Goal: Find specific page/section: Find specific page/section

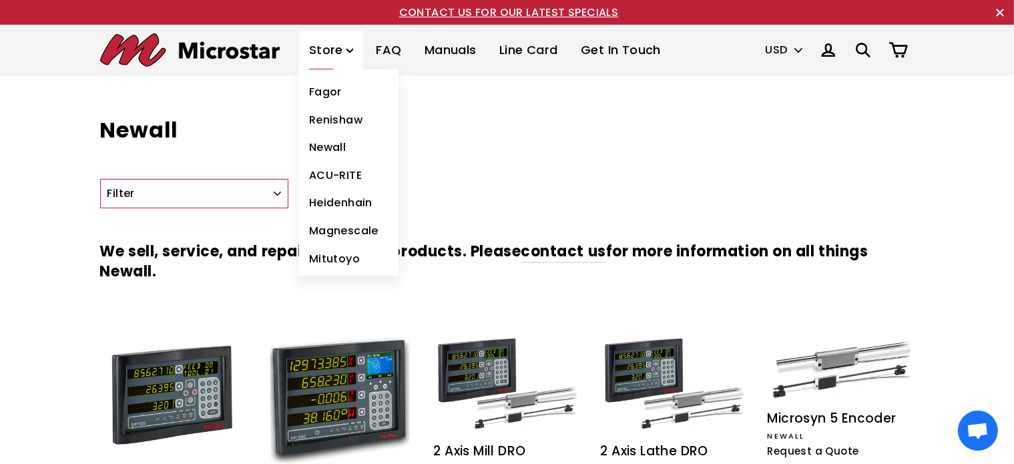
click at [323, 143] on link "Newall" at bounding box center [349, 148] width 100 height 28
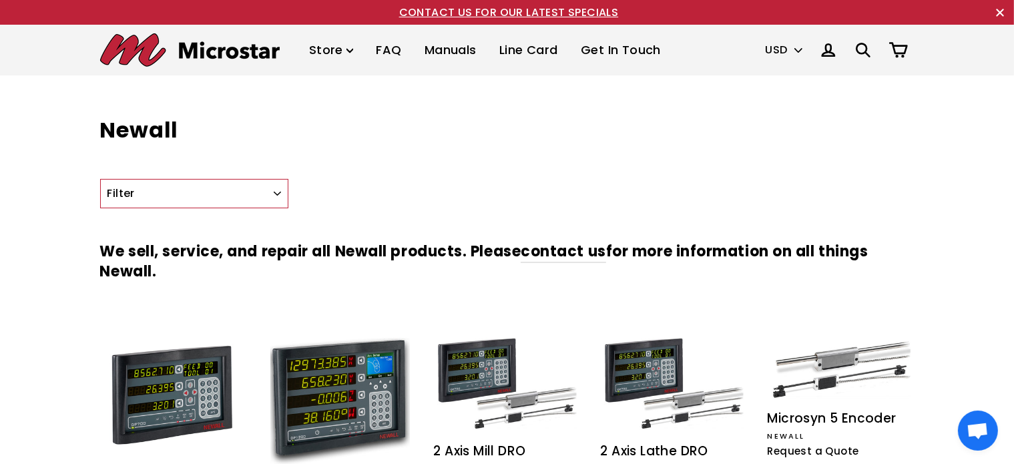
click at [870, 53] on icon ".cls-1{fill:none;stroke:#000;stroke-miterlimit:10;stroke-width:2px}" at bounding box center [863, 50] width 19 height 19
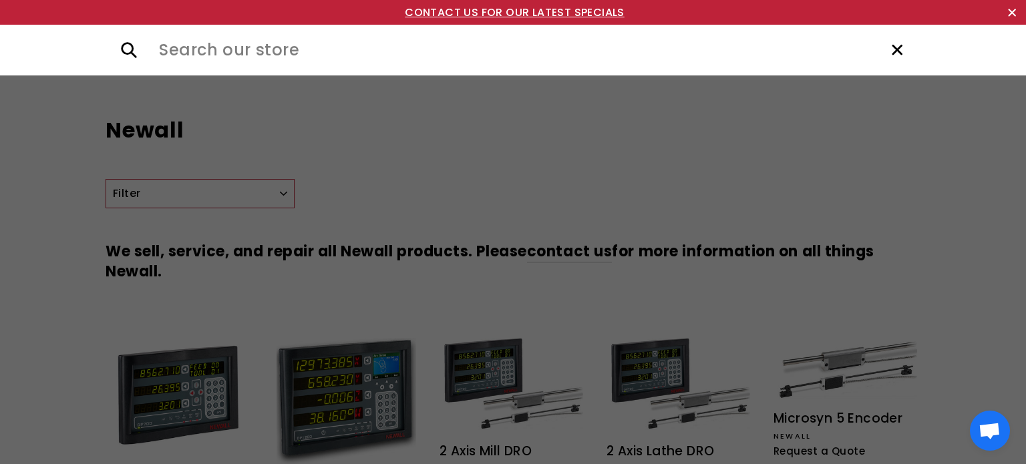
click at [308, 51] on input "Search our store" at bounding box center [512, 50] width 721 height 25
paste input "newall ba0004bz"
drag, startPoint x: 219, startPoint y: 44, endPoint x: 118, endPoint y: 57, distance: 102.4
click at [152, 57] on input "newall ba0004bz" at bounding box center [512, 50] width 721 height 25
type input "ba0004bz"
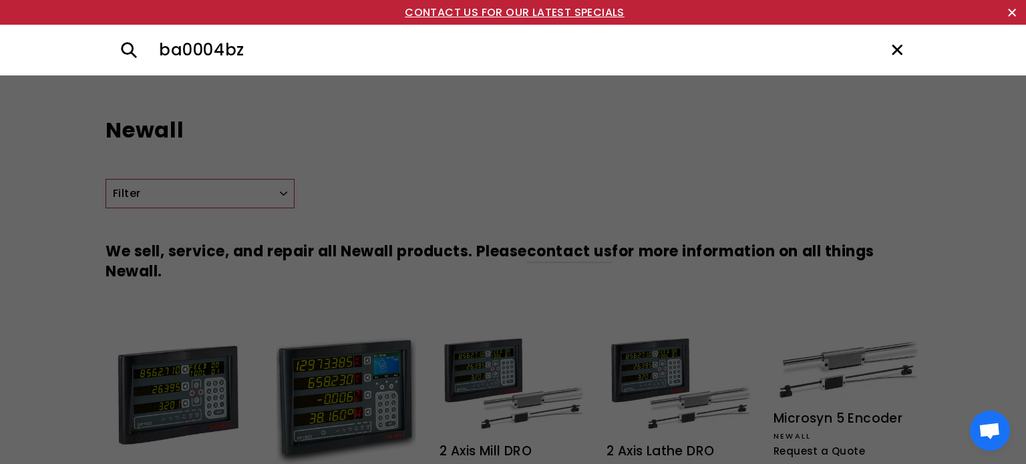
click at [106, 38] on button ".cls-1{fill:none;stroke:#000;stroke-miterlimit:10;stroke-width:2px} Search" at bounding box center [129, 50] width 47 height 25
